Goal: Task Accomplishment & Management: Manage account settings

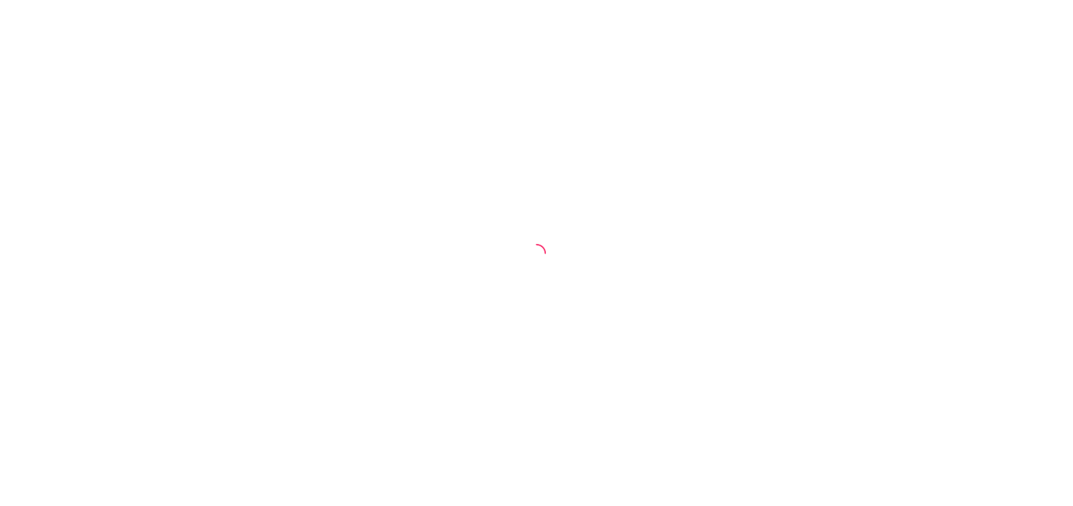
select select "ALL"
select select "0"
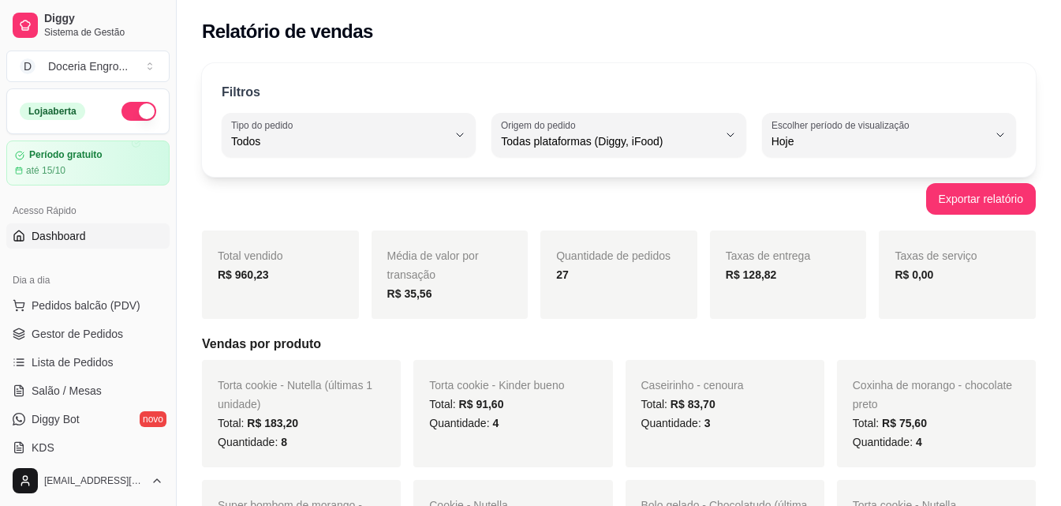
click at [90, 236] on link "Dashboard" at bounding box center [87, 235] width 163 height 25
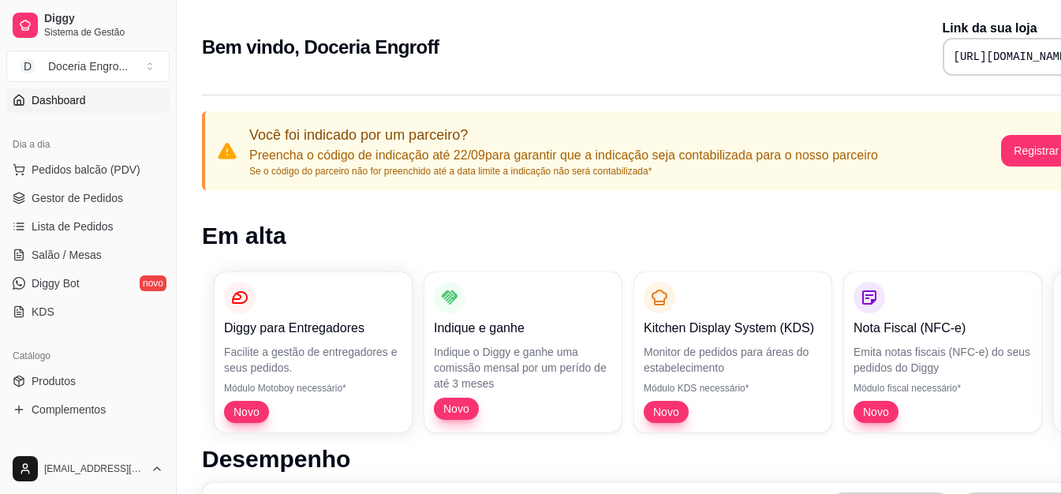
scroll to position [158, 0]
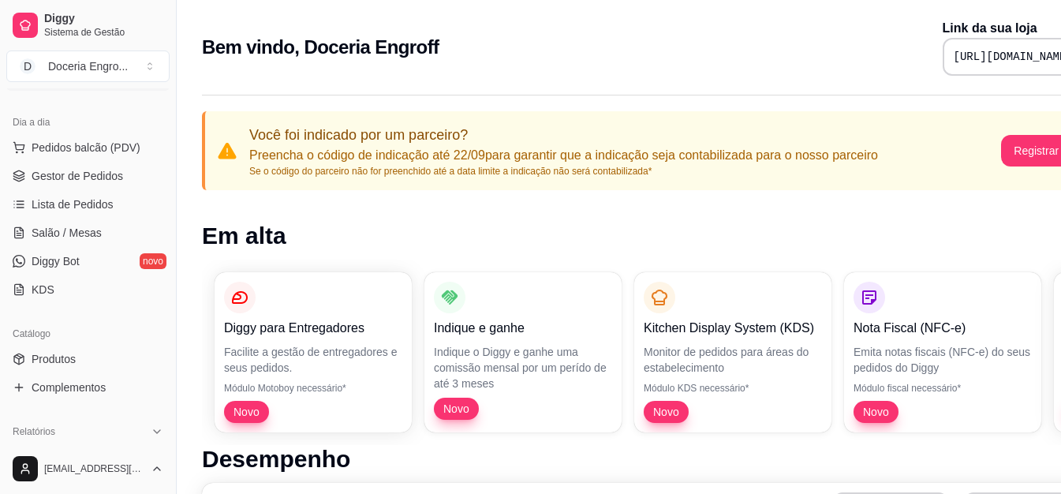
click at [431, 235] on h1 "Em alta" at bounding box center [658, 236] width 913 height 28
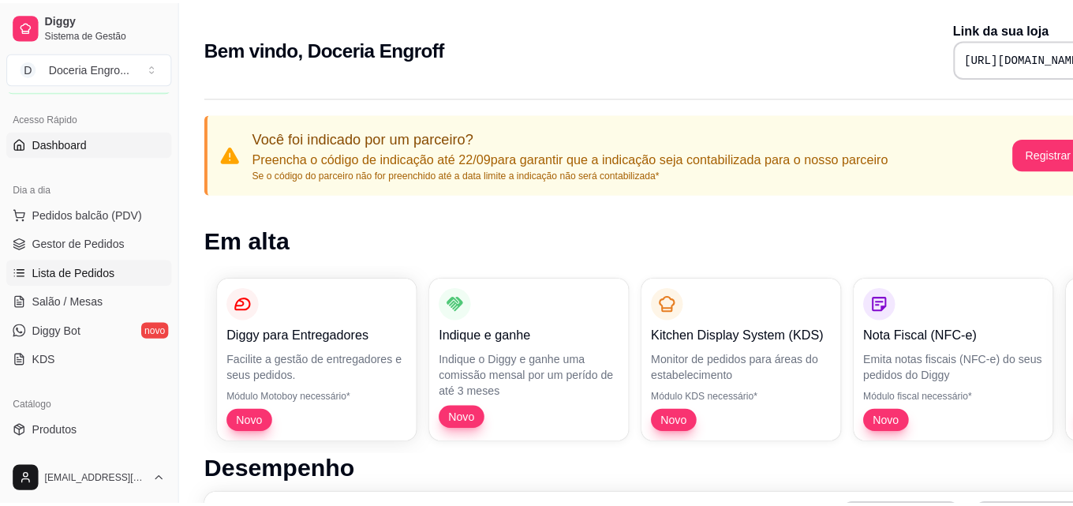
scroll to position [79, 0]
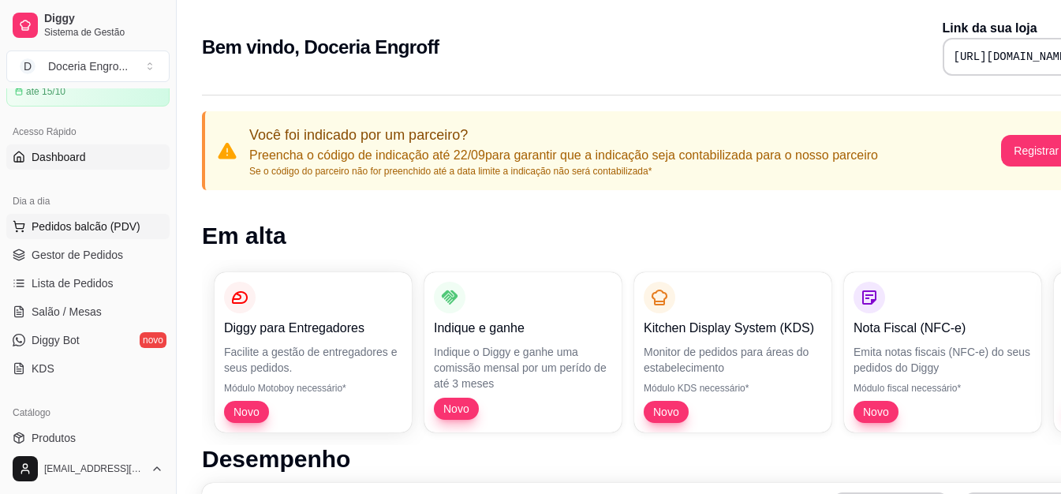
click at [74, 233] on span "Pedidos balcão (PDV)" at bounding box center [86, 227] width 109 height 16
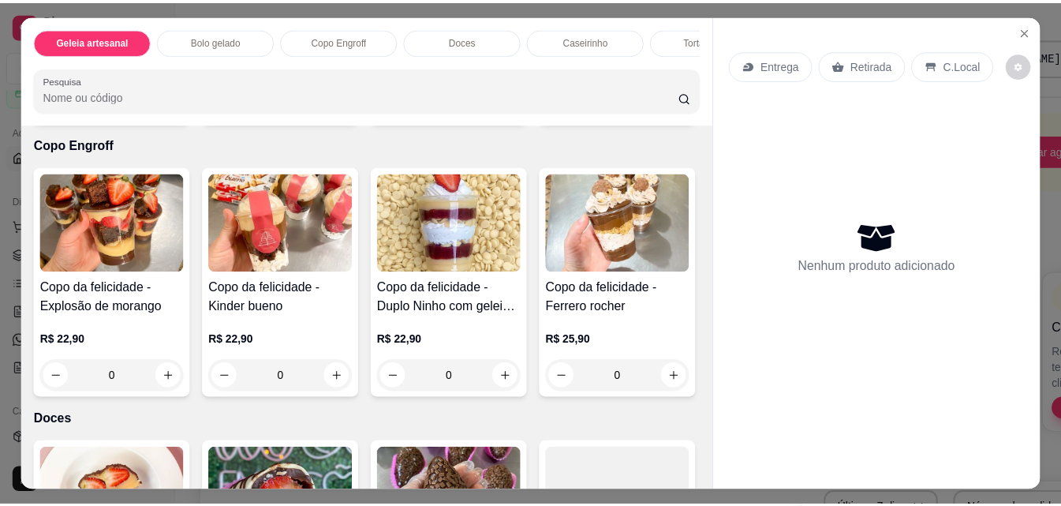
scroll to position [868, 0]
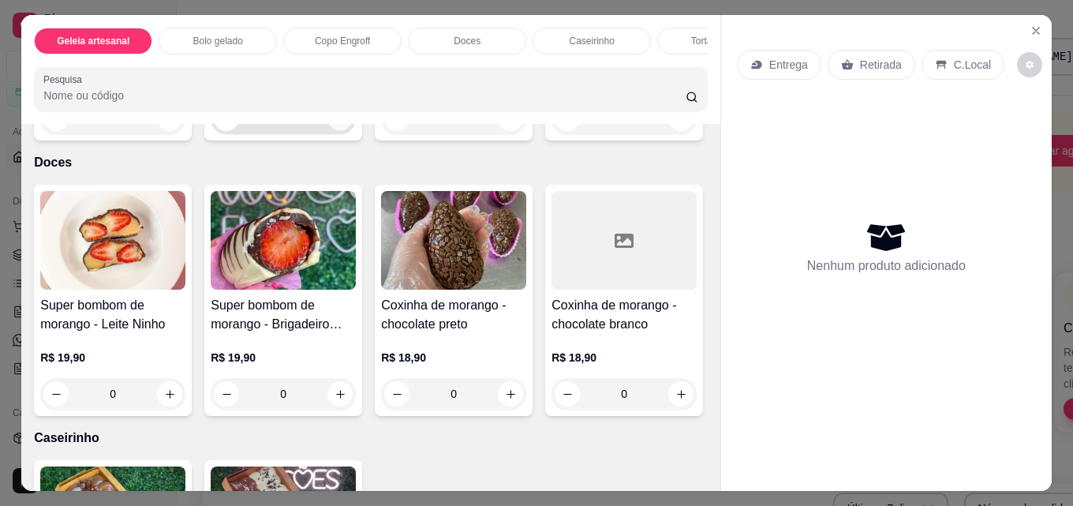
click at [340, 125] on icon "increase-product-quantity" at bounding box center [340, 119] width 12 height 12
type input "1"
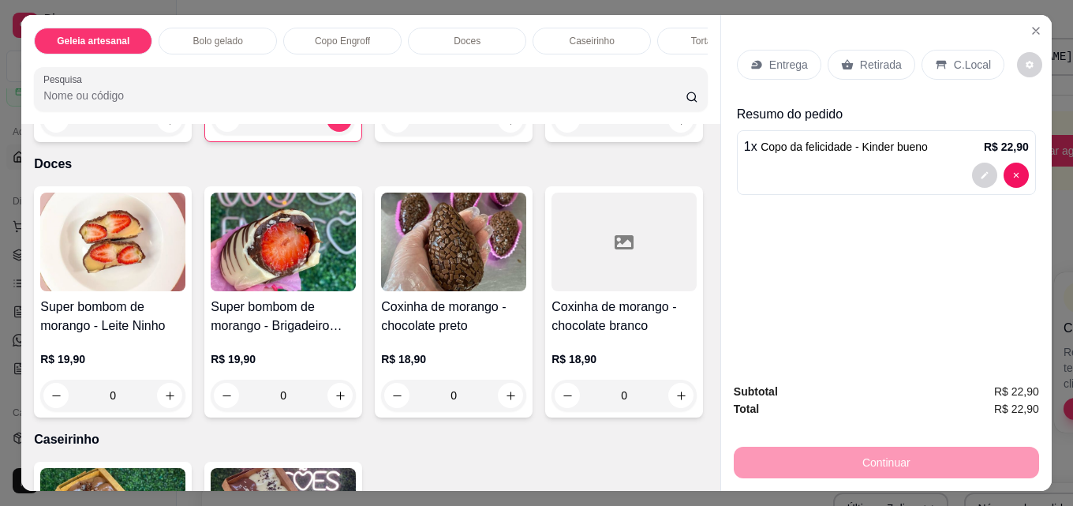
click at [851, 62] on div "Retirada" at bounding box center [871, 65] width 88 height 30
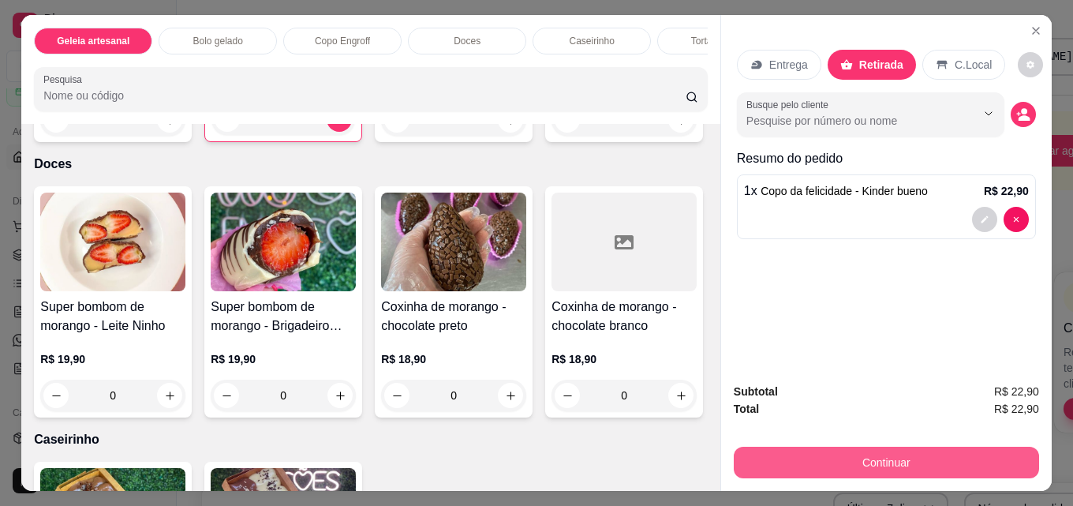
click at [853, 447] on button "Continuar" at bounding box center [886, 462] width 305 height 32
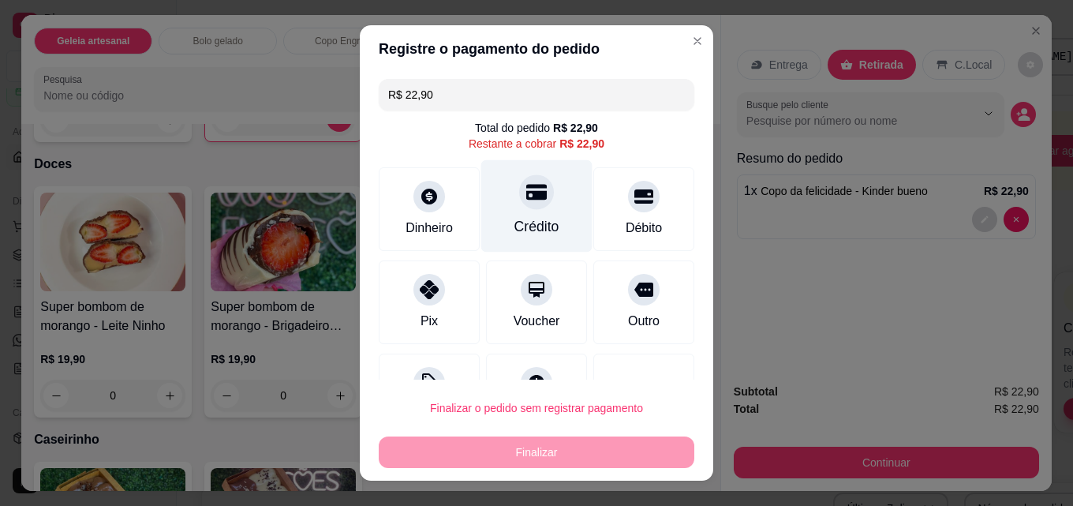
click at [529, 225] on div "Crédito" at bounding box center [536, 226] width 45 height 21
type input "R$ 0,00"
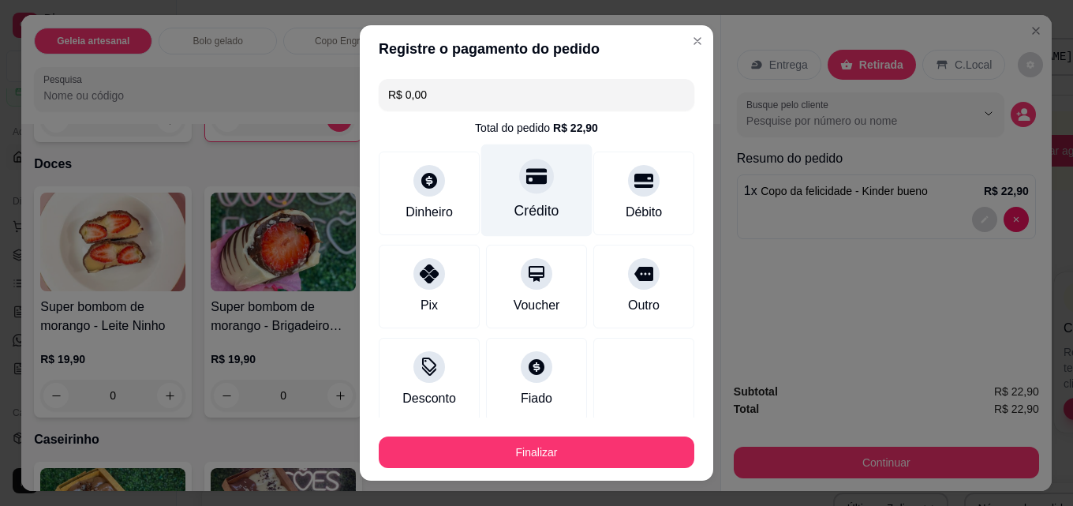
click at [502, 197] on div "Crédito" at bounding box center [536, 190] width 111 height 92
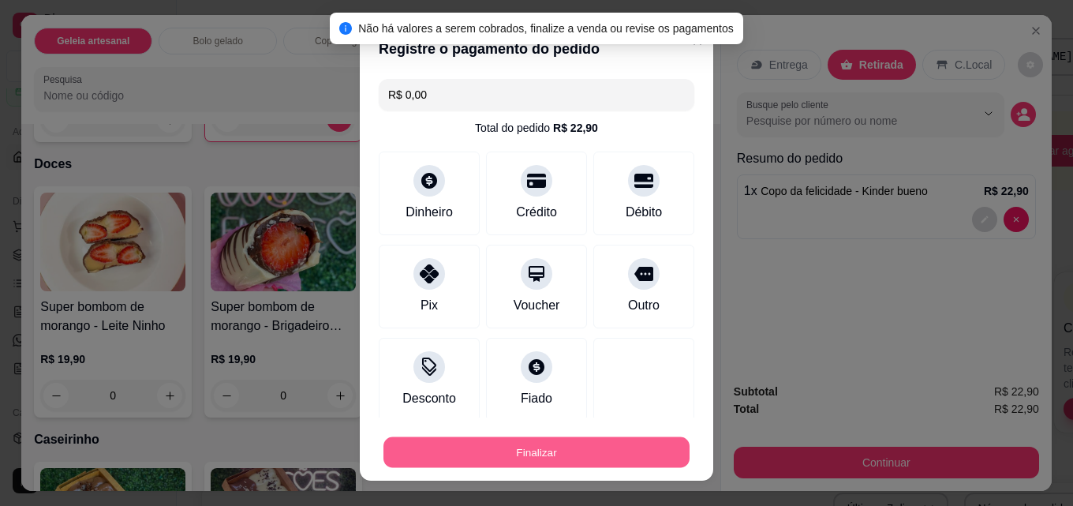
click at [564, 447] on button "Finalizar" at bounding box center [536, 452] width 306 height 31
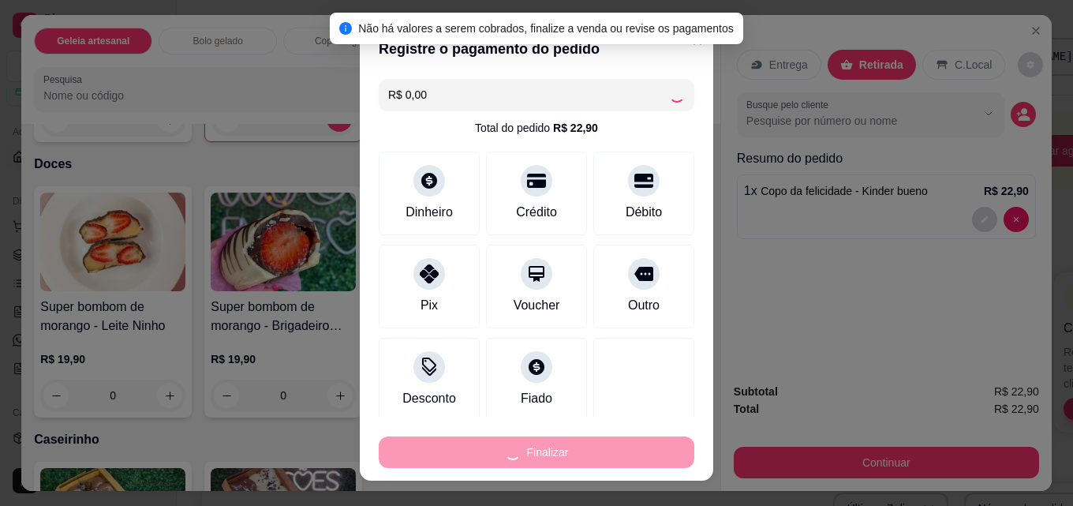
type input "0"
type input "-R$ 22,90"
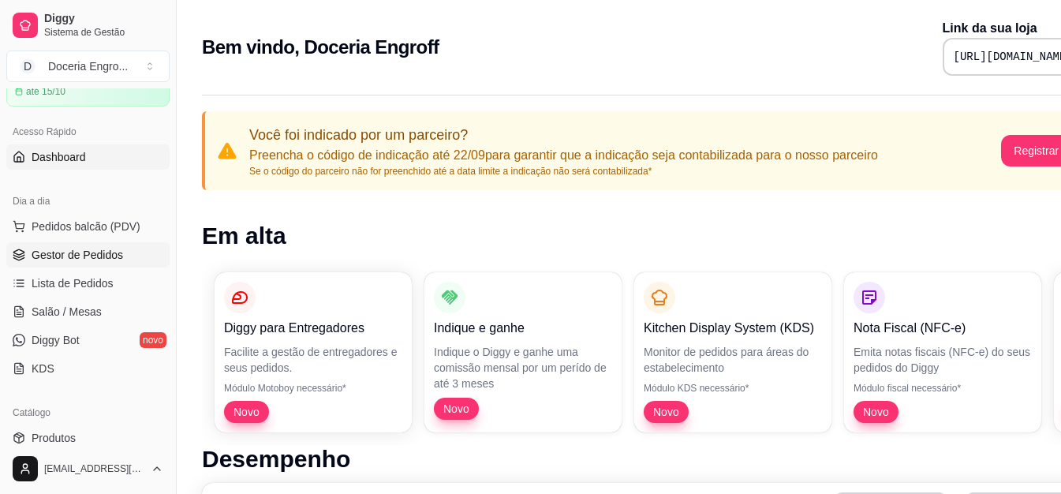
click at [86, 263] on link "Gestor de Pedidos" at bounding box center [87, 254] width 163 height 25
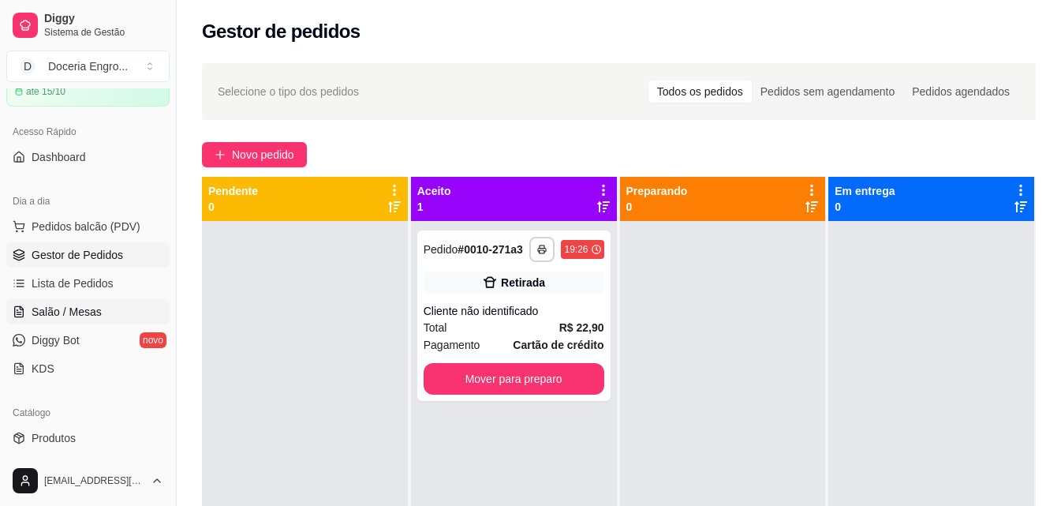
scroll to position [158, 0]
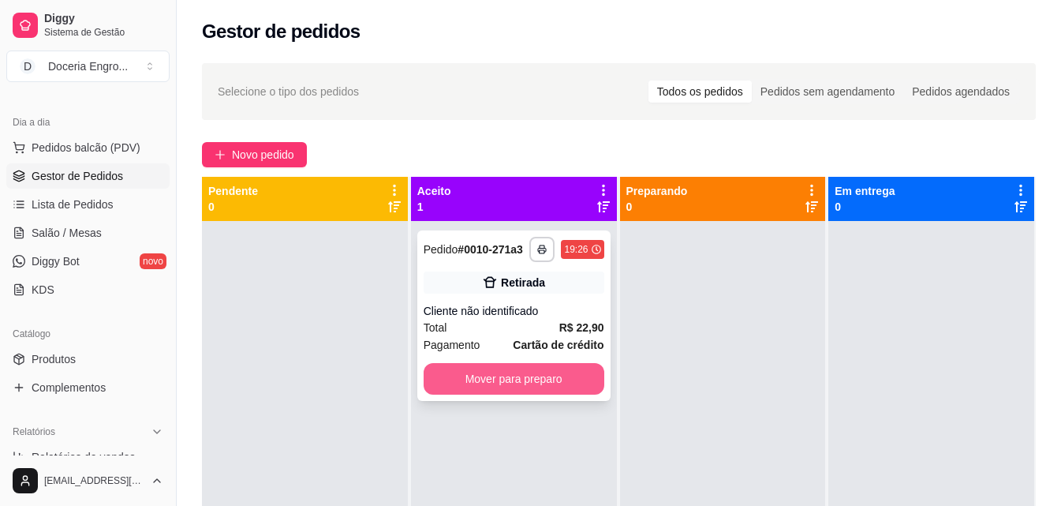
click at [522, 380] on button "Mover para preparo" at bounding box center [514, 379] width 181 height 32
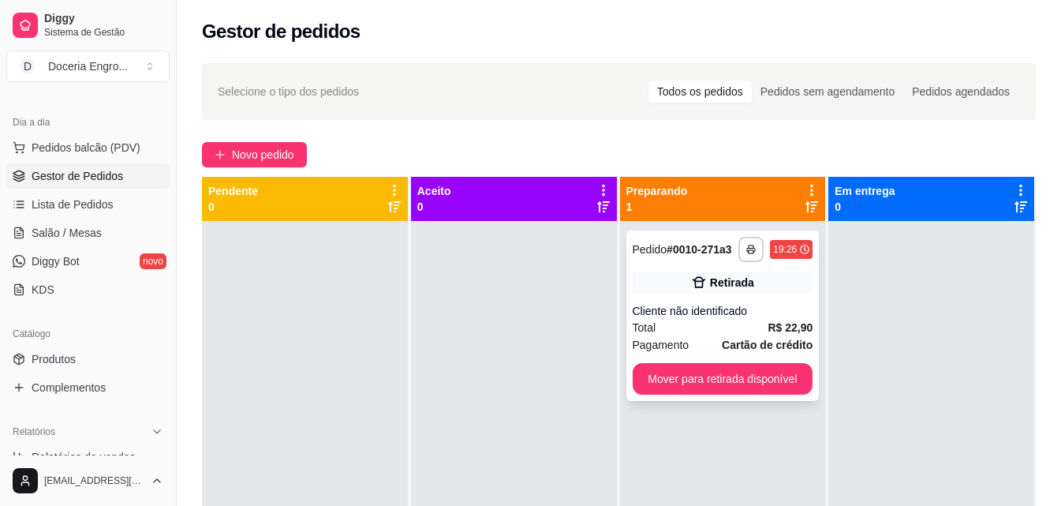
scroll to position [44, 0]
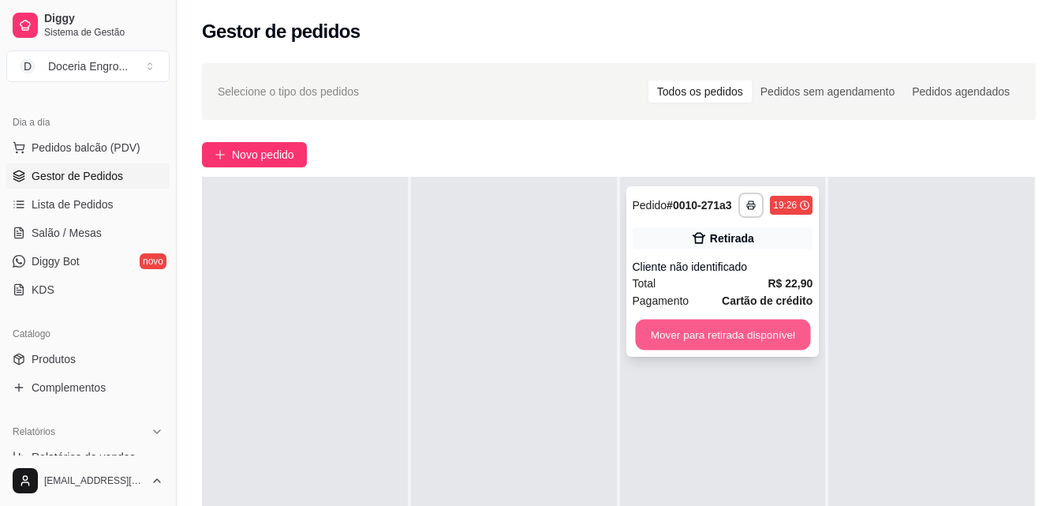
click at [764, 323] on button "Mover para retirada disponível" at bounding box center [722, 334] width 175 height 31
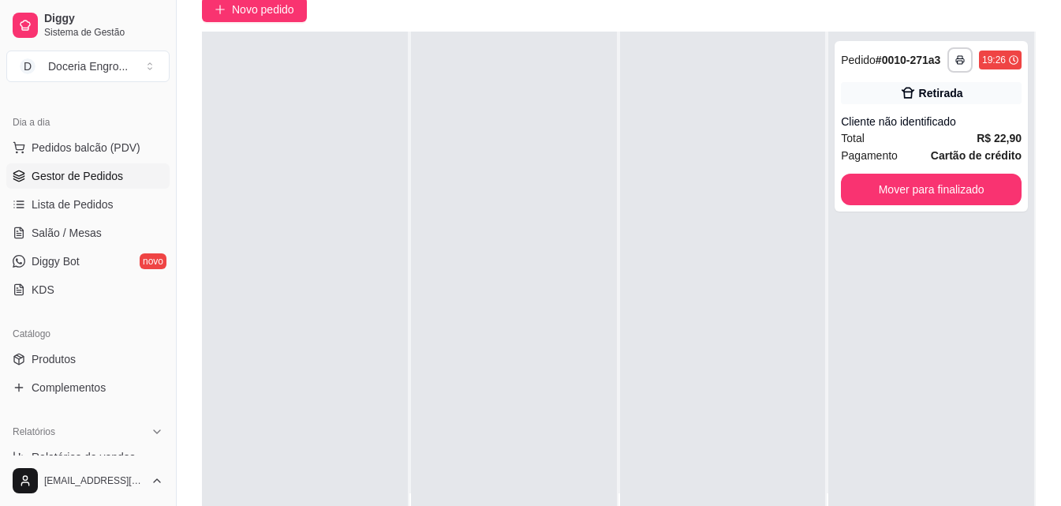
scroll to position [158, 0]
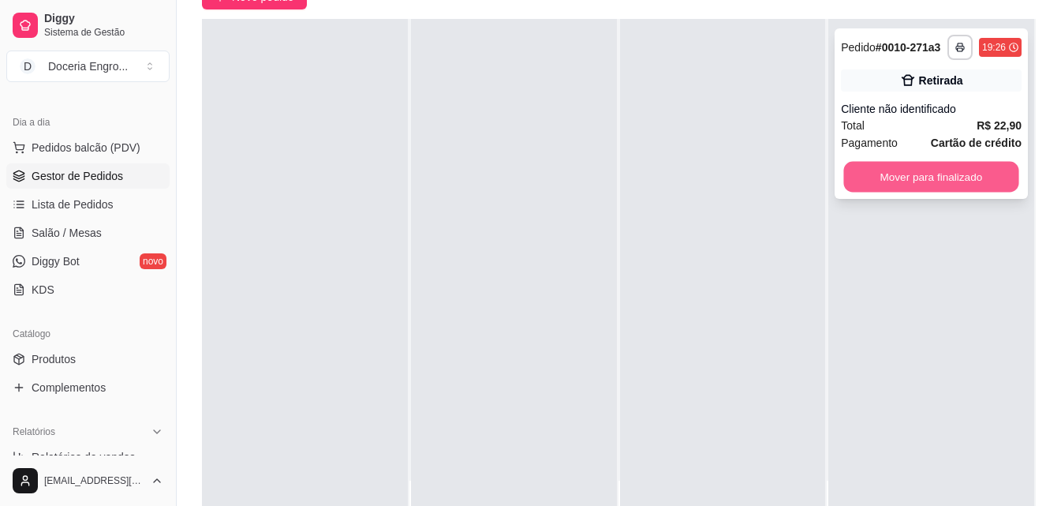
click at [924, 185] on button "Mover para finalizado" at bounding box center [931, 177] width 175 height 31
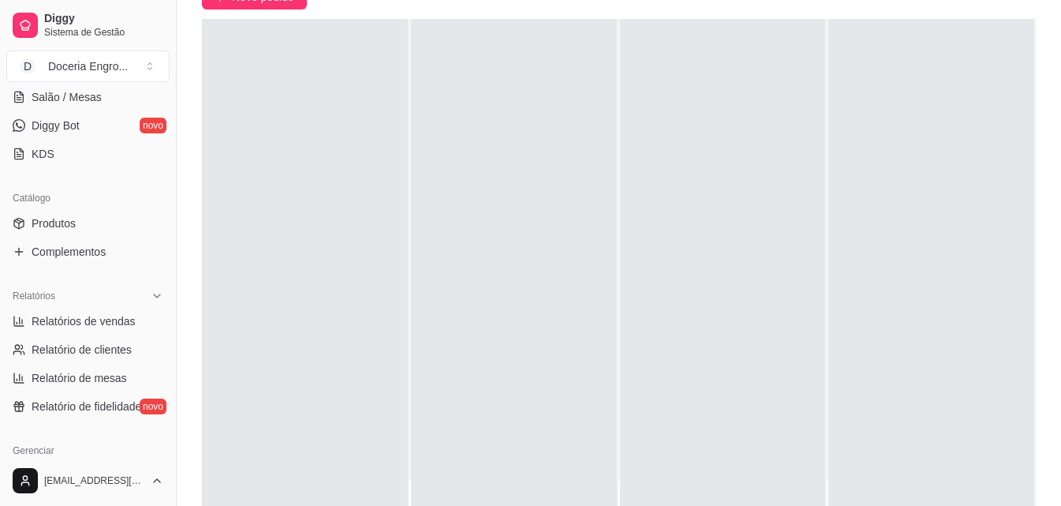
scroll to position [316, 0]
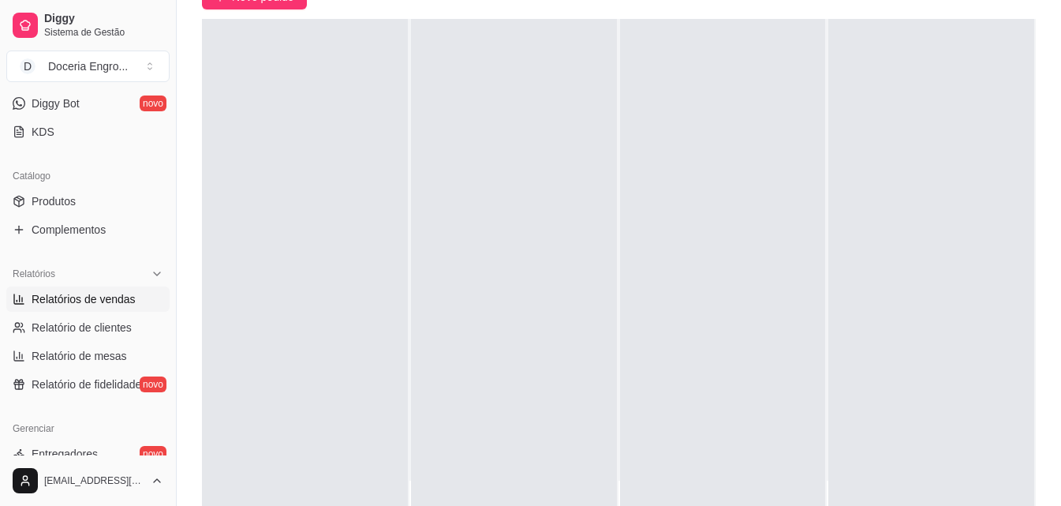
click at [102, 298] on span "Relatórios de vendas" at bounding box center [84, 299] width 104 height 16
select select "ALL"
select select "0"
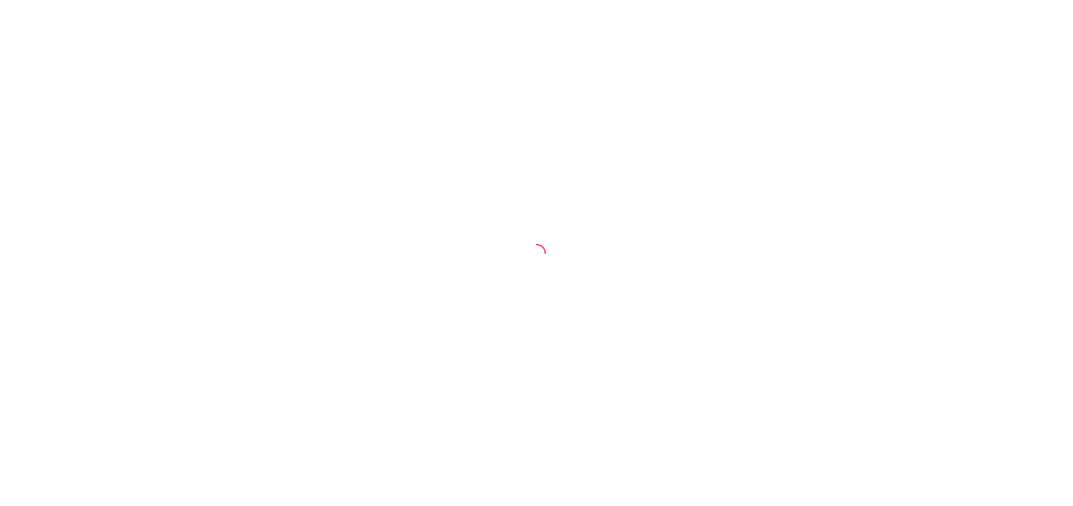
select select "ALL"
select select "0"
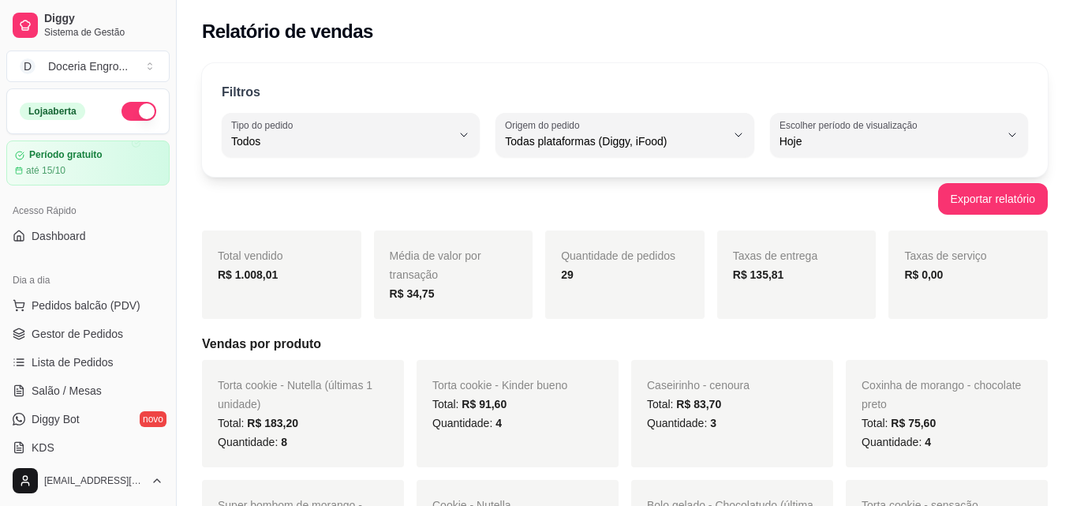
select select "ALL"
select select "0"
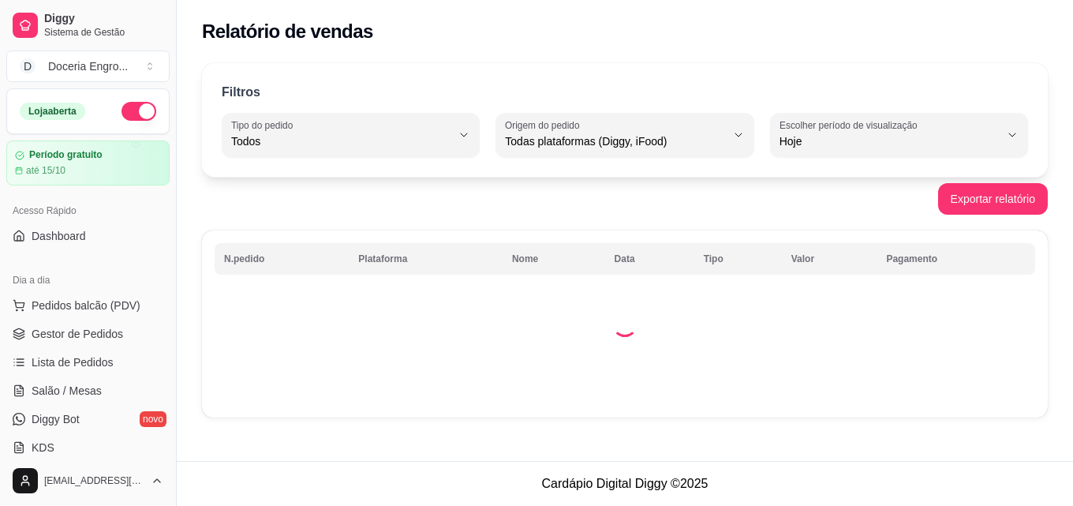
select select "ALL"
select select "0"
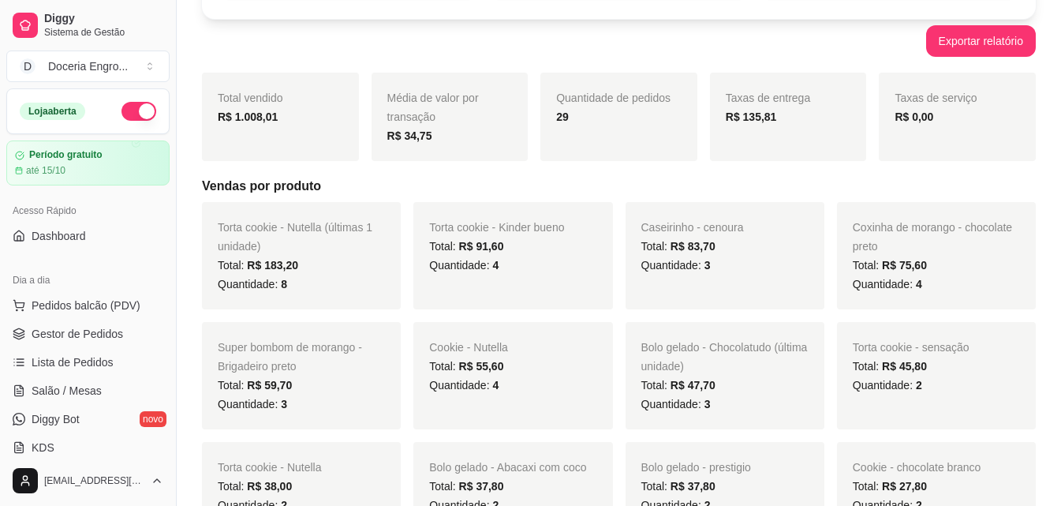
click at [112, 222] on div "Acesso Rápido" at bounding box center [87, 210] width 163 height 25
click at [113, 235] on link "Dashboard" at bounding box center [87, 235] width 163 height 25
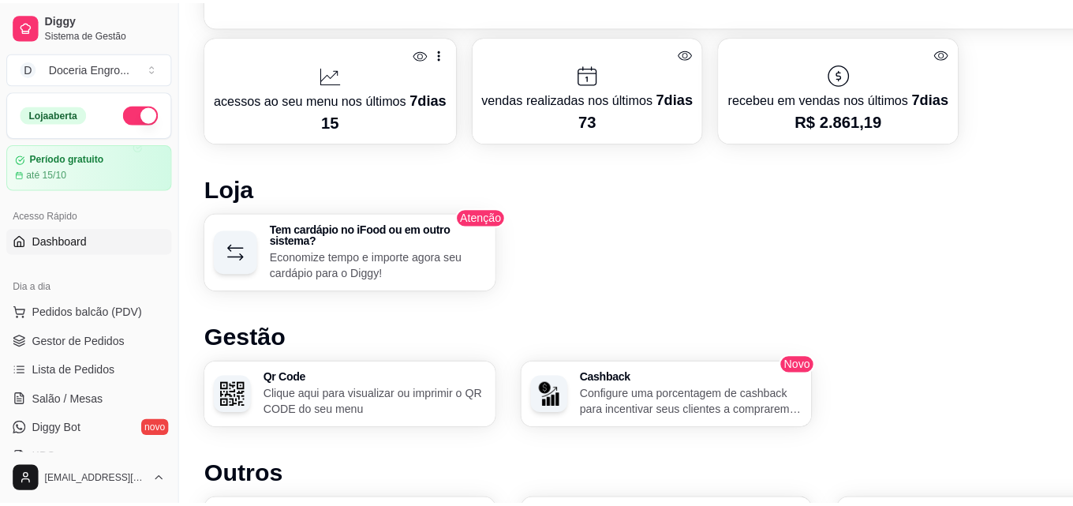
scroll to position [780, 0]
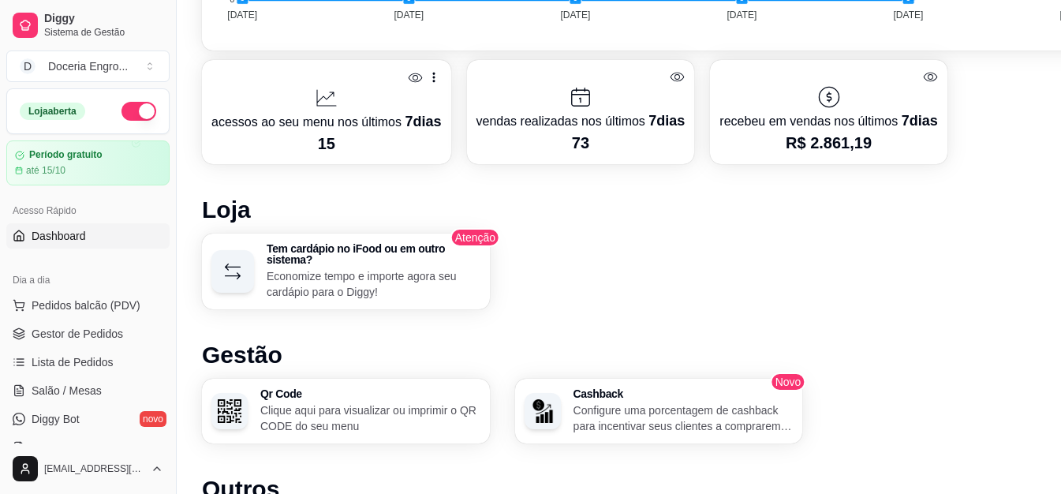
click at [432, 77] on icon at bounding box center [433, 78] width 2 height 10
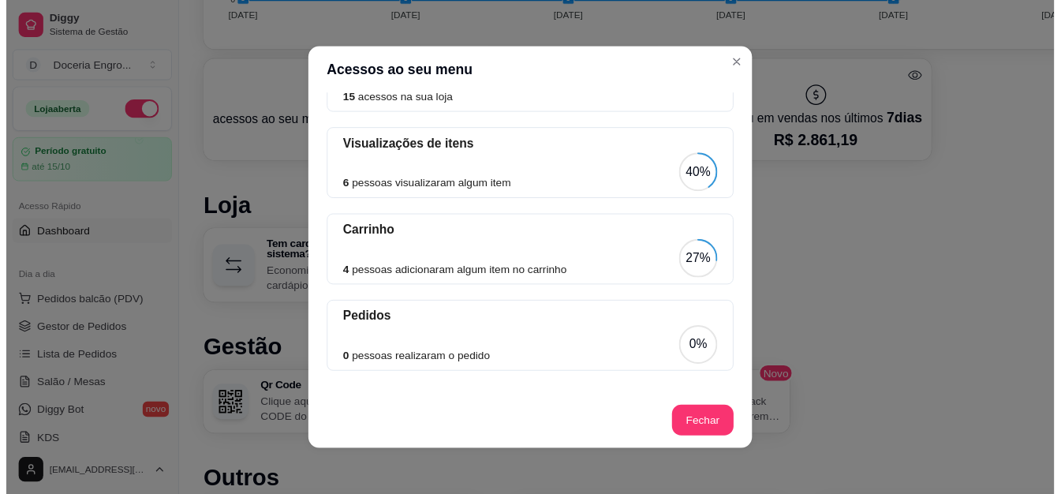
scroll to position [3, 0]
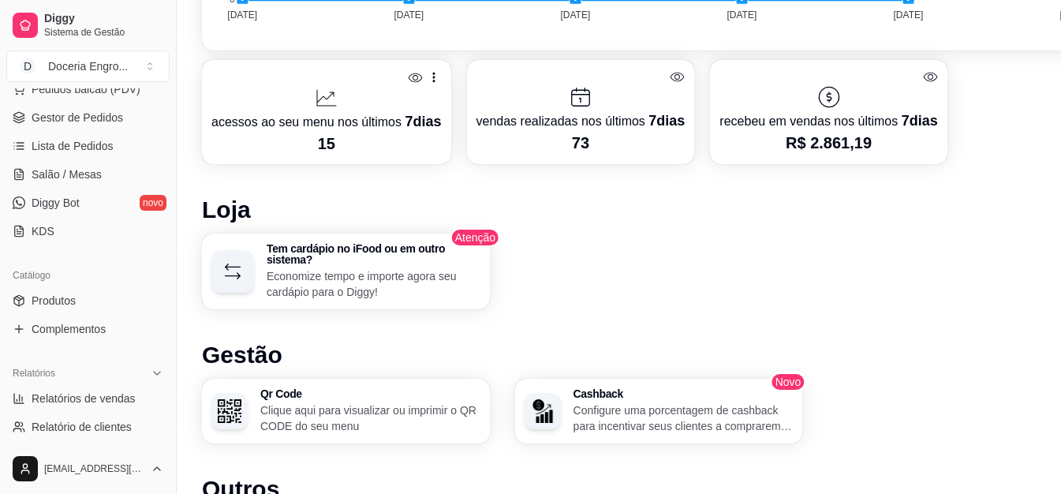
scroll to position [316, 0]
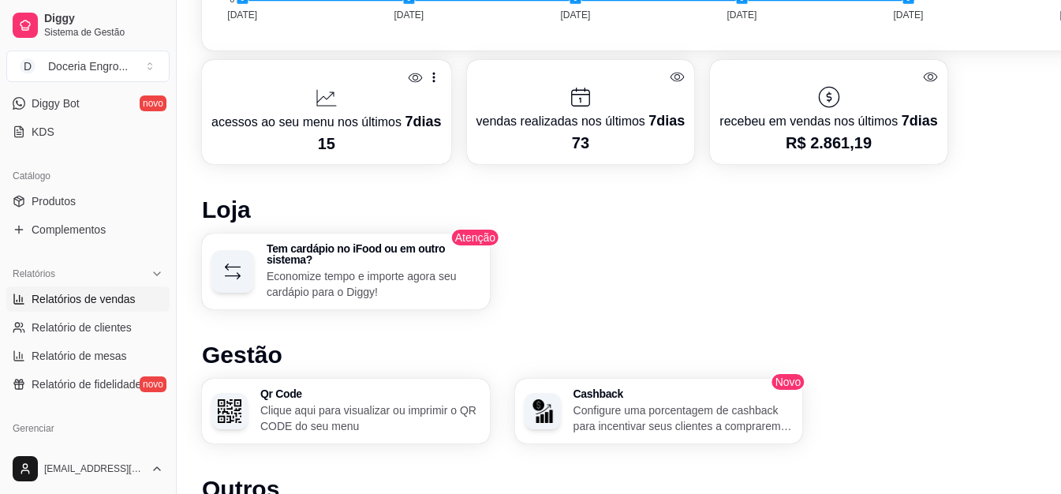
click at [54, 296] on span "Relatórios de vendas" at bounding box center [84, 299] width 104 height 16
select select "ALL"
select select "0"
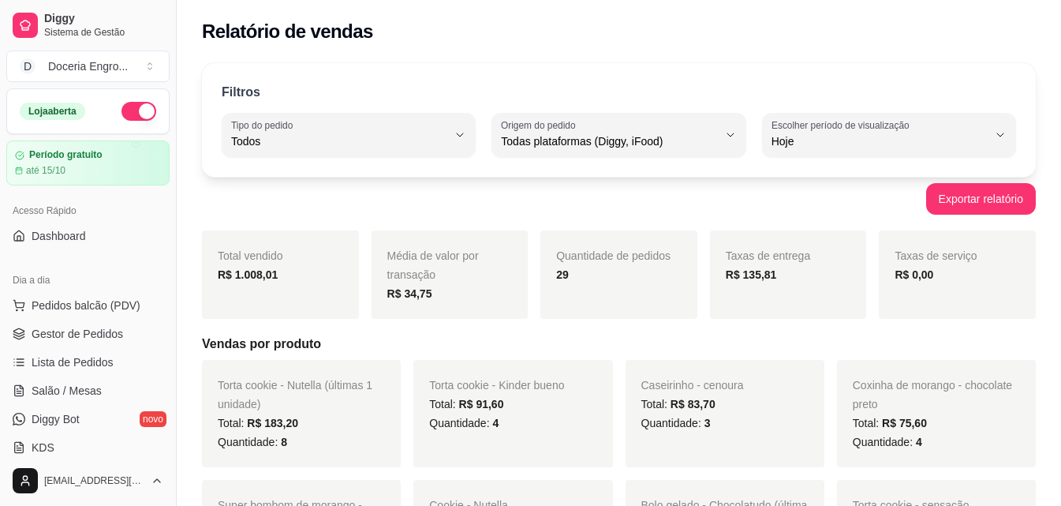
drag, startPoint x: 481, startPoint y: 19, endPoint x: 472, endPoint y: 2, distance: 19.1
click at [481, 17] on div "Relatório de vendas" at bounding box center [619, 27] width 884 height 54
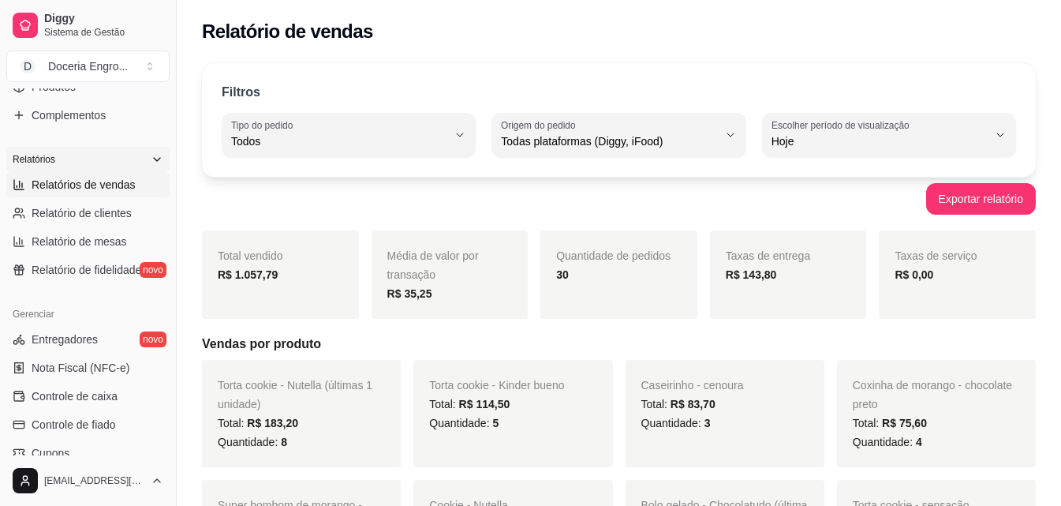
scroll to position [551, 0]
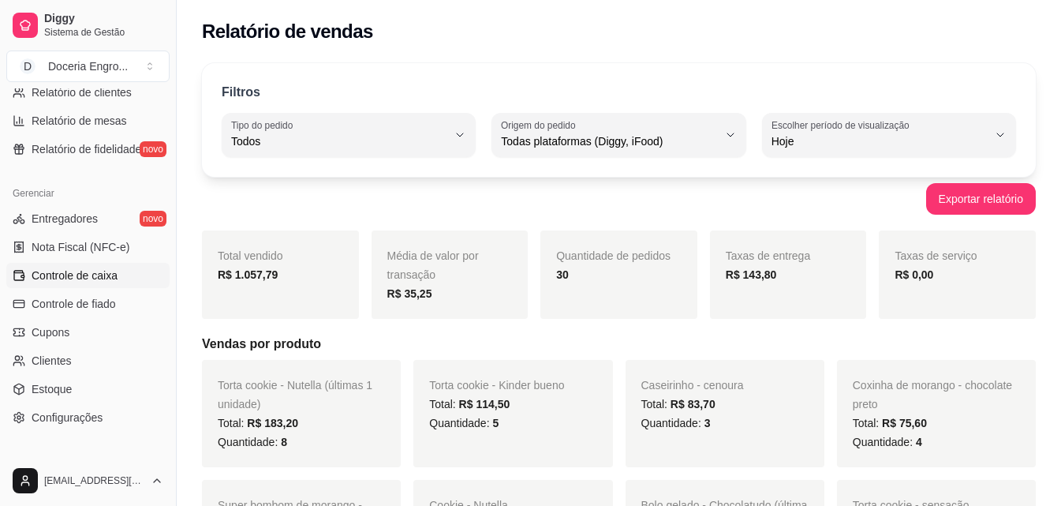
click at [84, 267] on link "Controle de caixa" at bounding box center [87, 275] width 163 height 25
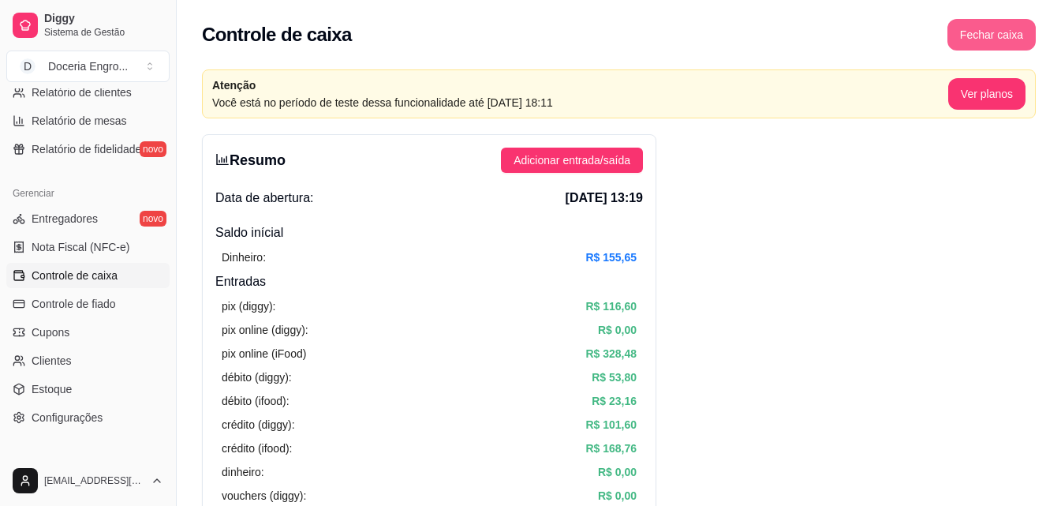
click at [995, 41] on button "Fechar caixa" at bounding box center [991, 35] width 88 height 32
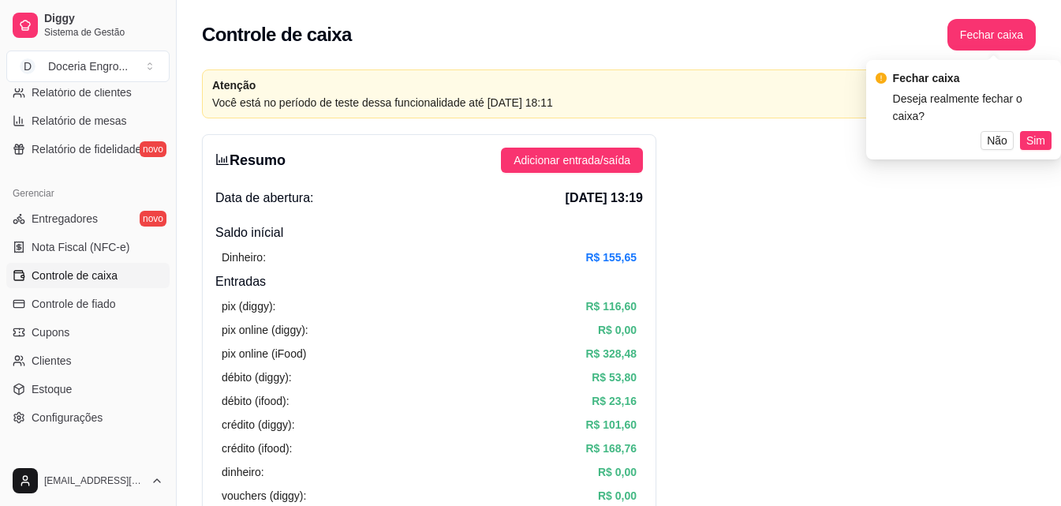
click at [1033, 132] on span "Sim" at bounding box center [1035, 140] width 19 height 17
